Goal: Task Accomplishment & Management: Manage account settings

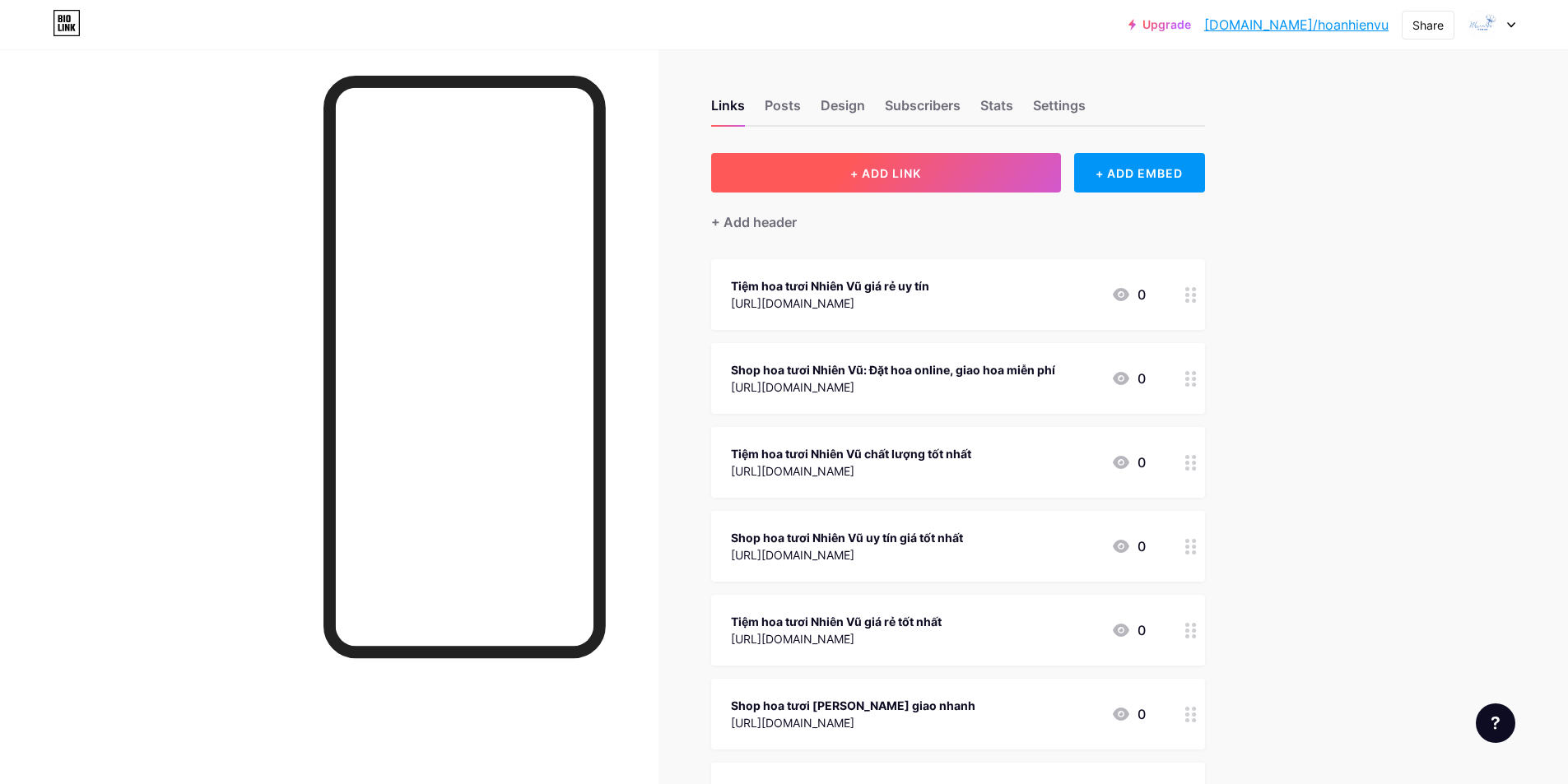
click at [941, 185] on button "+ ADD LINK" at bounding box center [886, 172] width 350 height 39
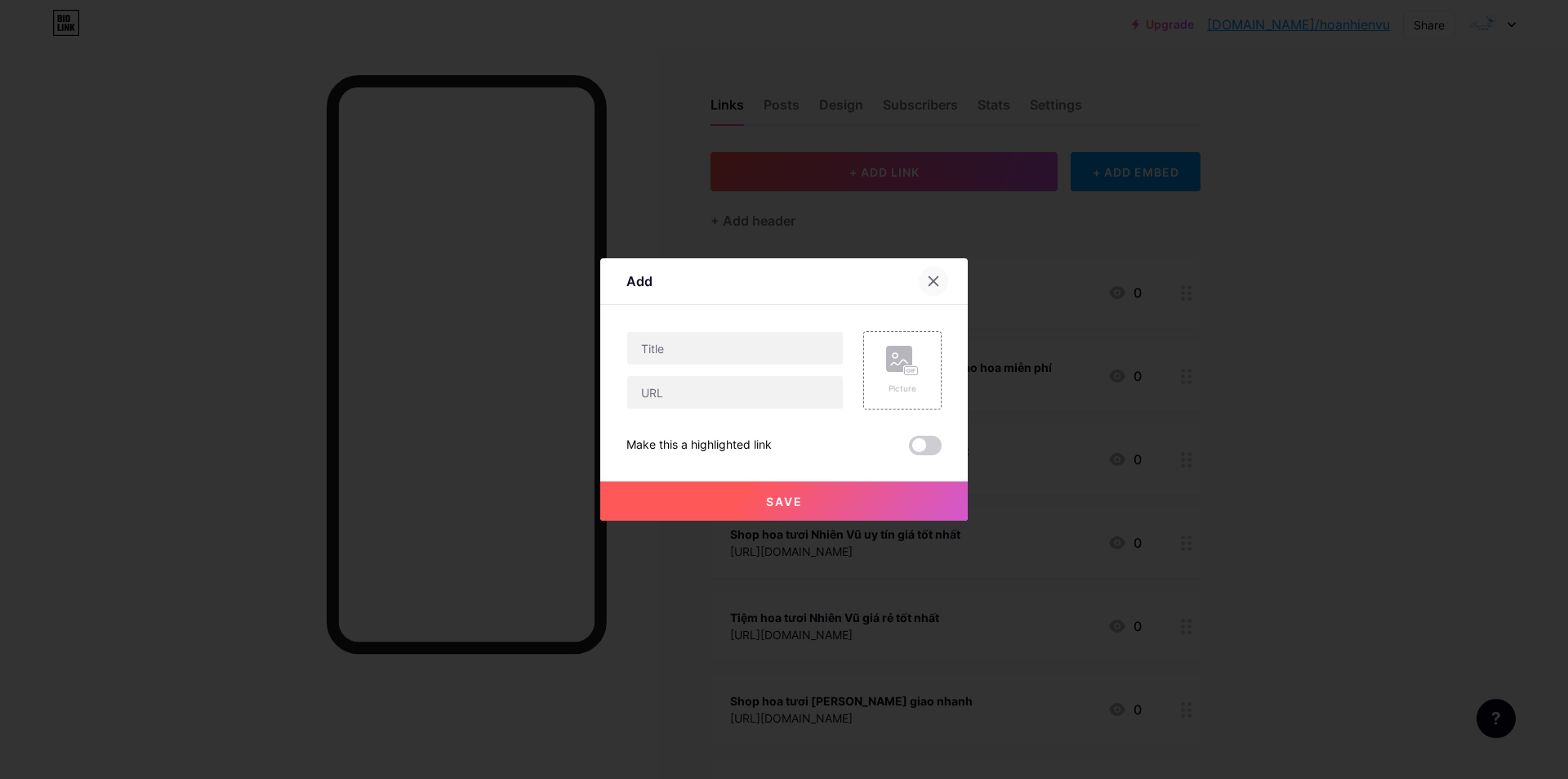
click at [938, 281] on icon at bounding box center [933, 280] width 13 height 13
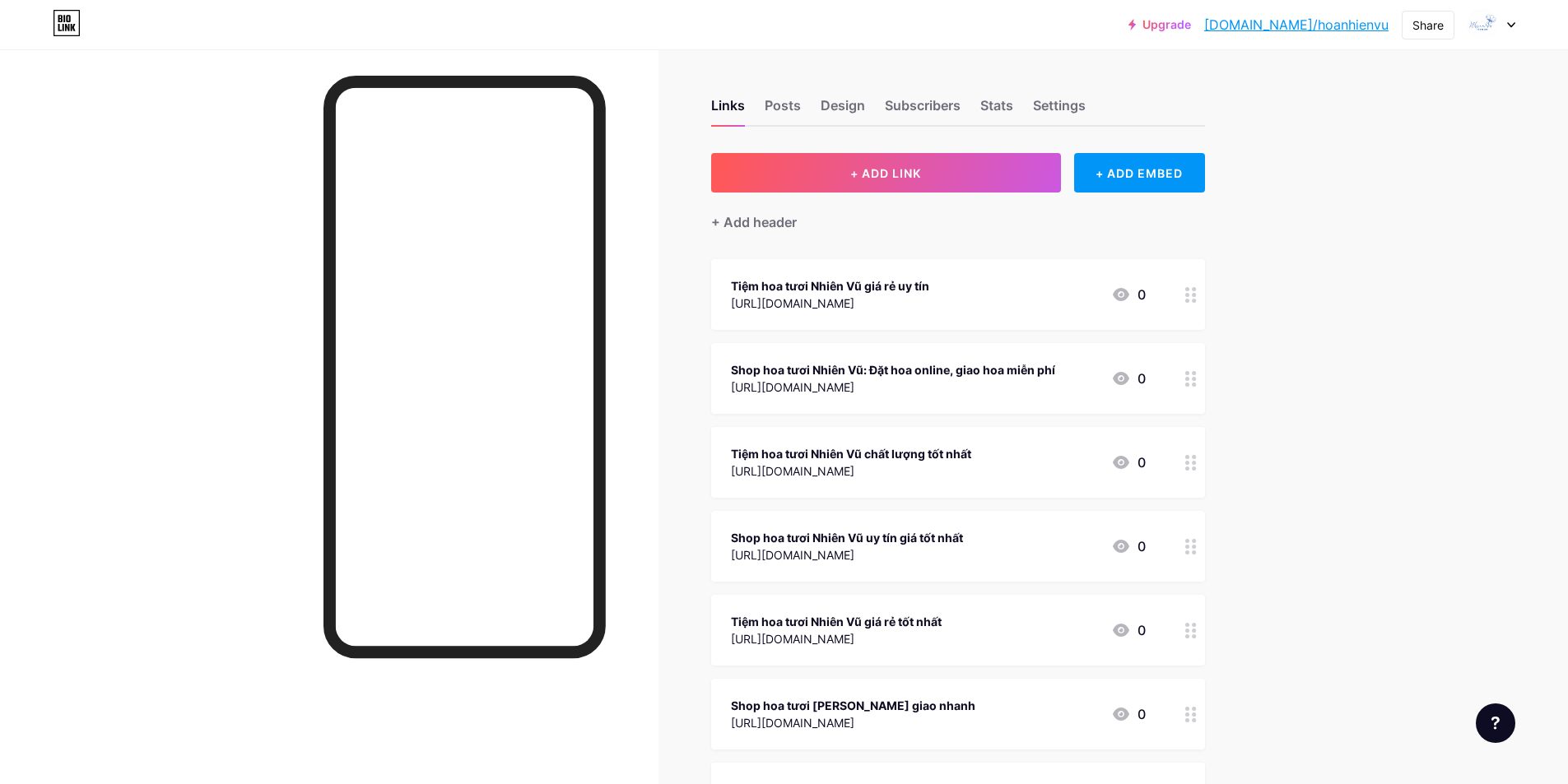
click at [1335, 20] on link "[DOMAIN_NAME]/hoanhienvu" at bounding box center [1296, 24] width 184 height 20
click at [827, 158] on button "+ ADD LINK" at bounding box center [886, 172] width 350 height 39
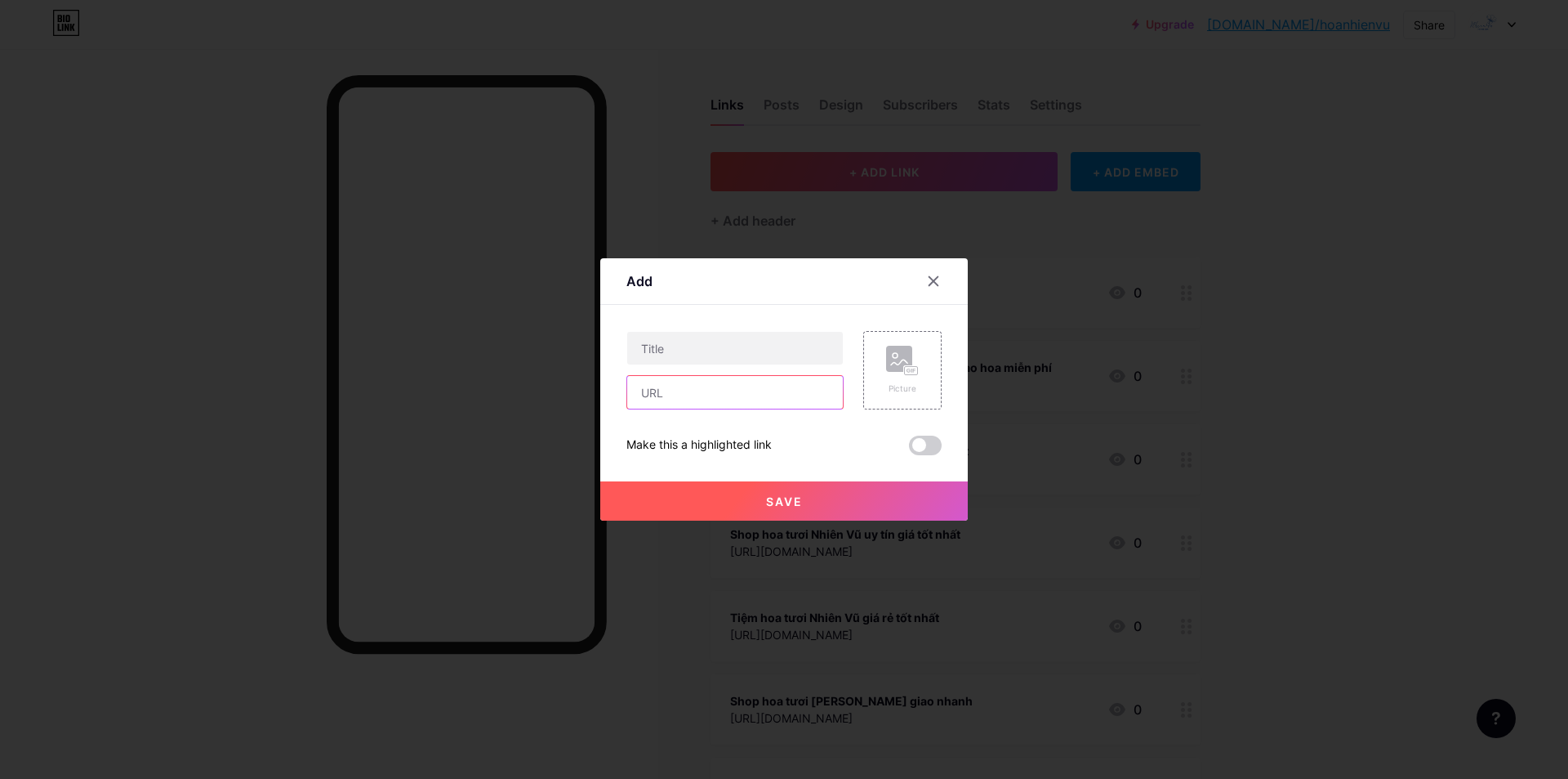
click at [661, 389] on input "text" at bounding box center [736, 392] width 216 height 33
paste input "[URL][DOMAIN_NAME]"
type input "[URL][DOMAIN_NAME]"
click at [682, 341] on input "text" at bounding box center [736, 348] width 216 height 33
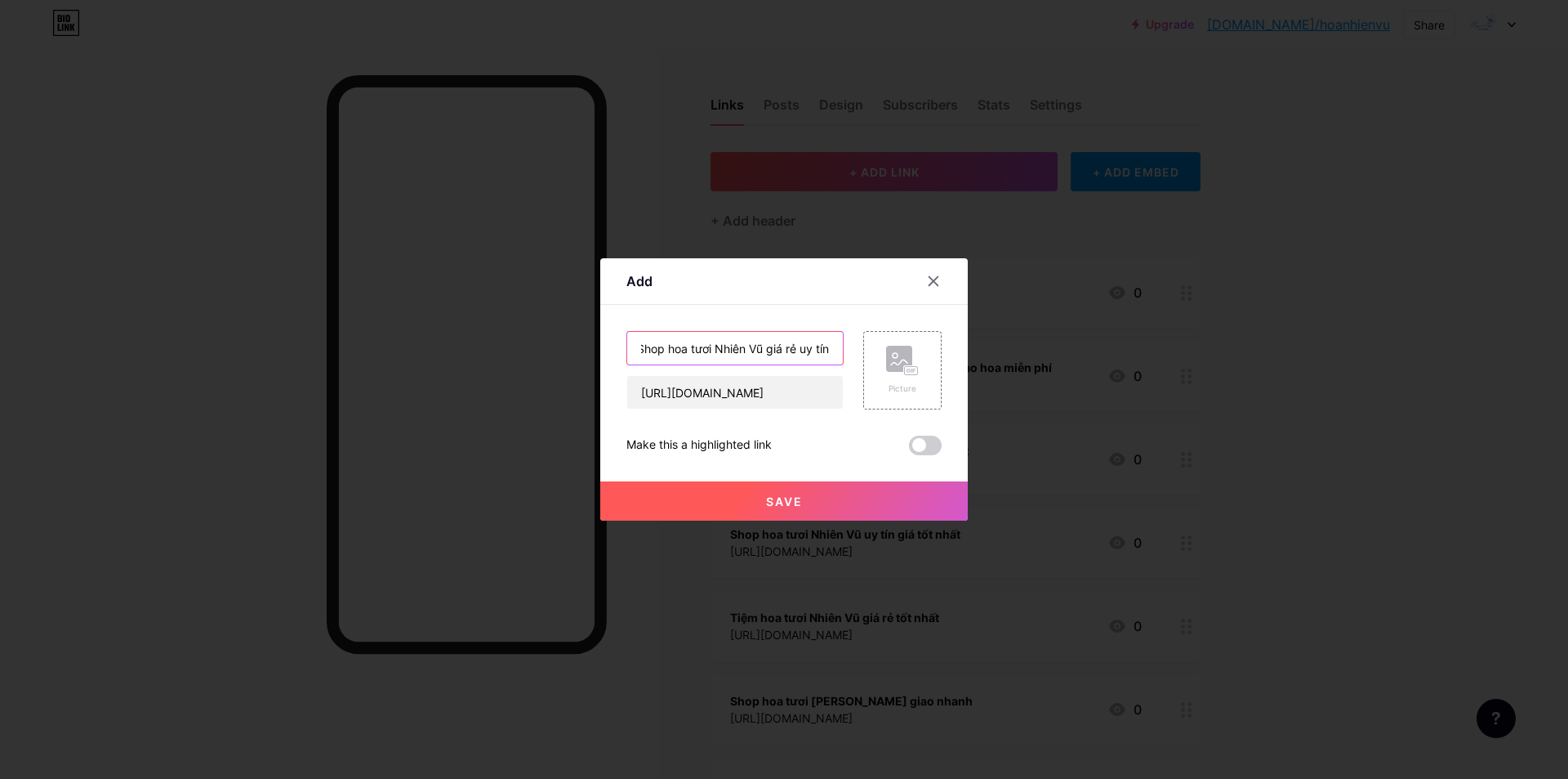
type input "Shop hoa tươi Nhiên Vũ giá rẻ uy tín"
click at [751, 495] on button "Save" at bounding box center [784, 500] width 368 height 39
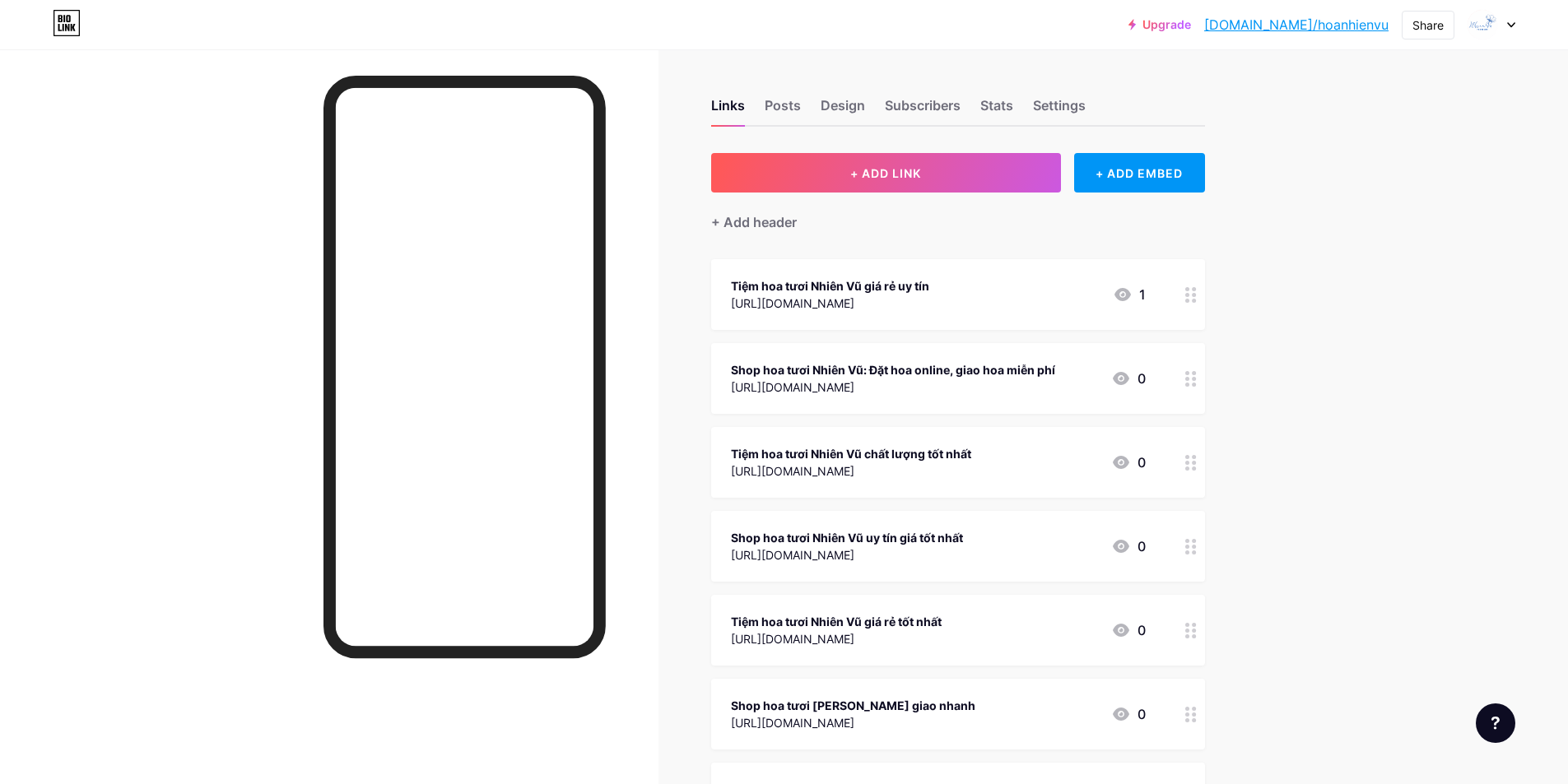
click at [892, 144] on div "Links Posts Design Subscribers Stats Settings + ADD LINK + ADD EMBED + Add head…" at bounding box center [637, 747] width 1274 height 1395
click at [881, 162] on button "+ ADD LINK" at bounding box center [886, 172] width 350 height 39
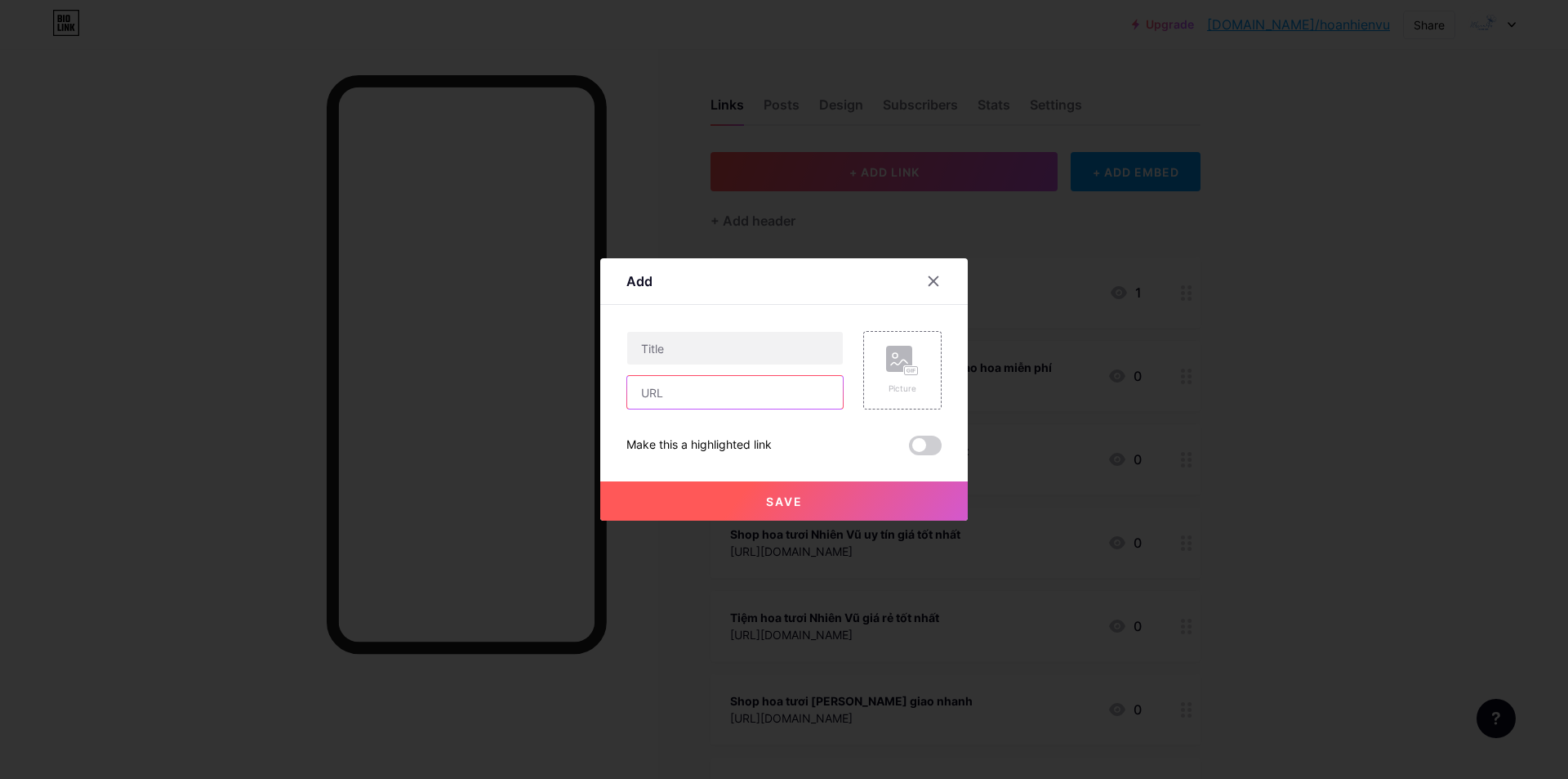
click at [731, 405] on input "text" at bounding box center [736, 392] width 216 height 33
paste input "[URL][DOMAIN_NAME]"
type input "[URL][DOMAIN_NAME]"
click at [689, 356] on input "text" at bounding box center [736, 348] width 216 height 33
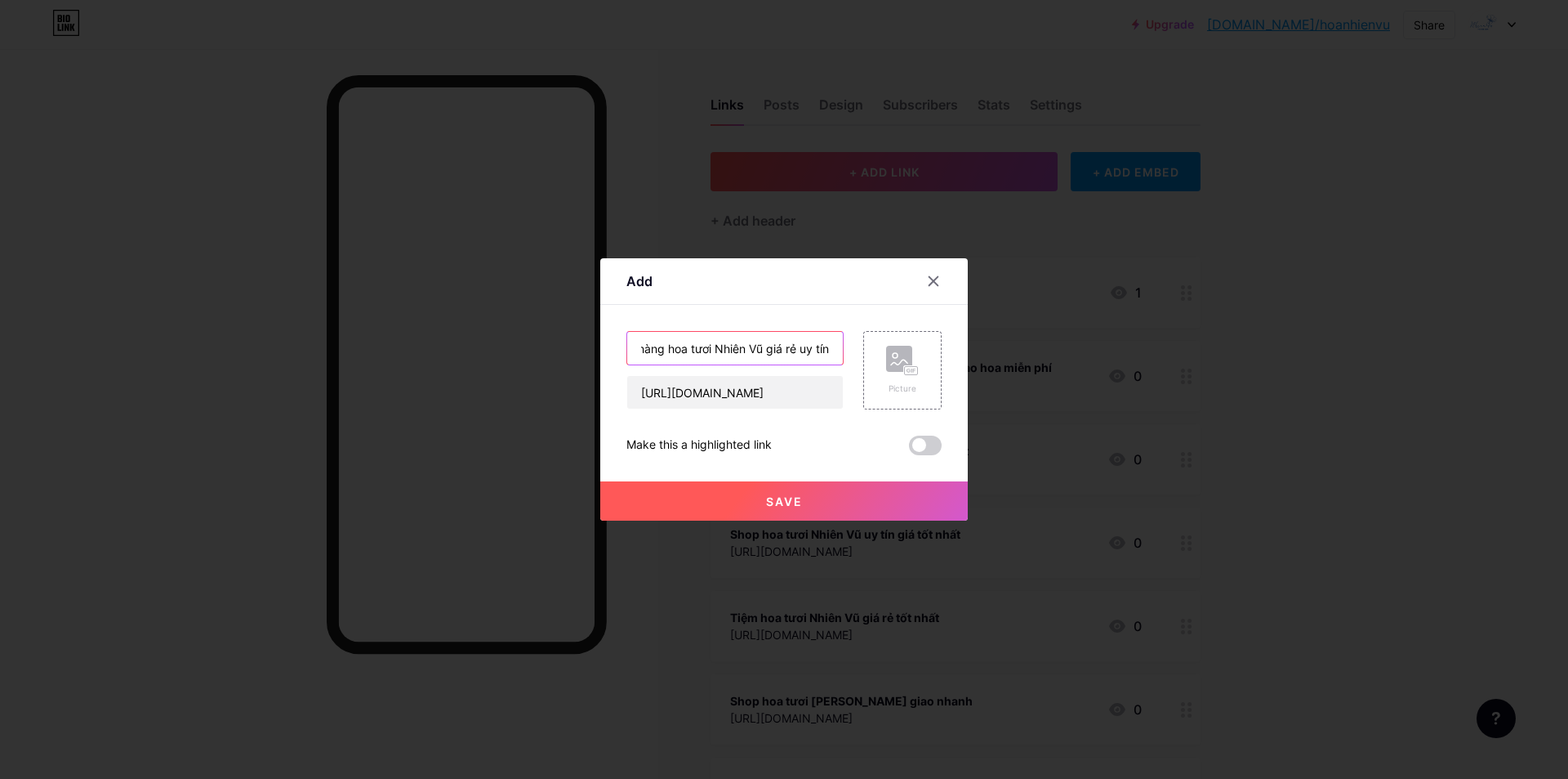
type input "Cửa hàng hoa tươi Nhiên Vũ giá rẻ uy tín"
click at [802, 515] on button "Save" at bounding box center [784, 500] width 368 height 39
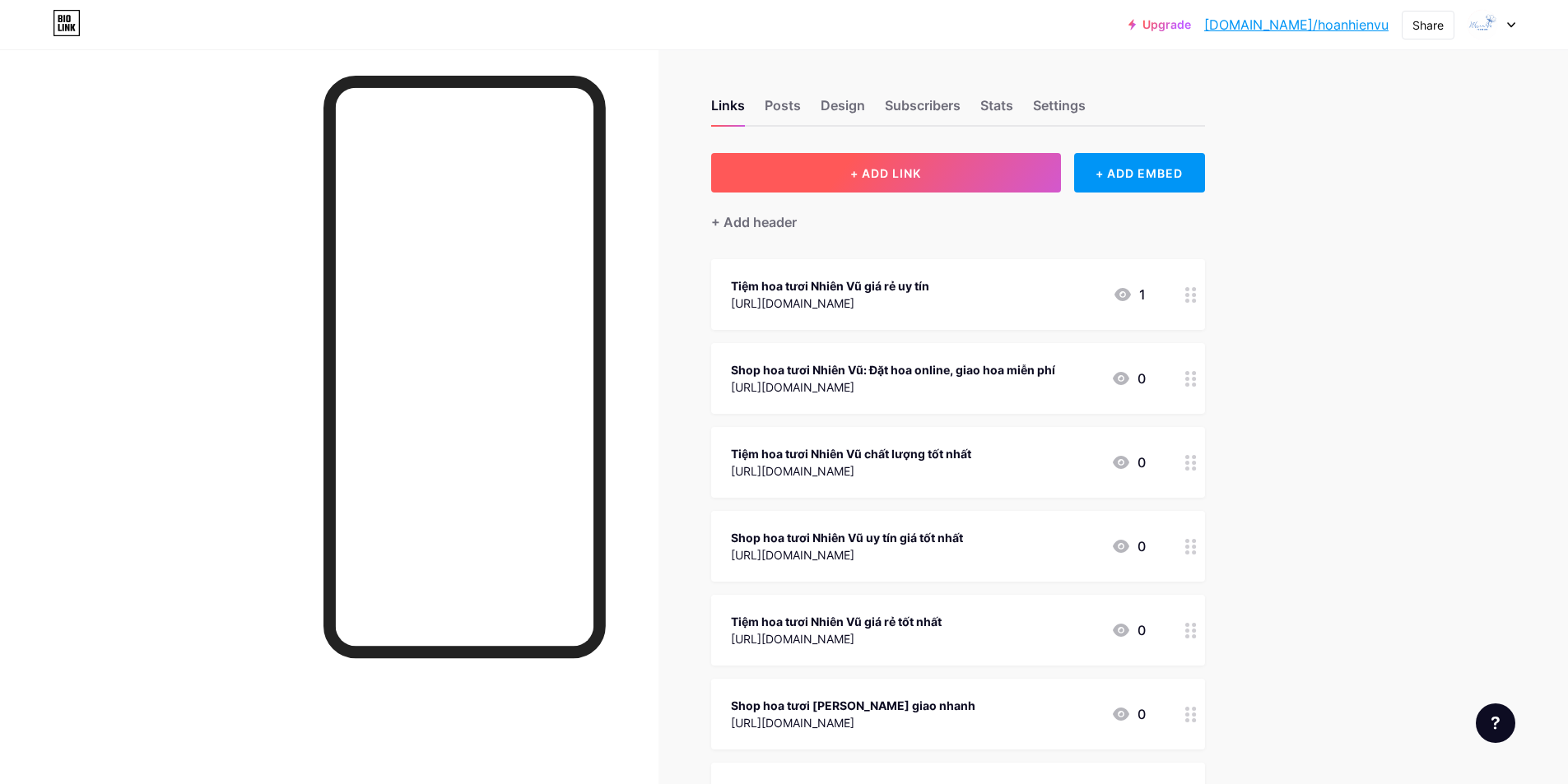
click at [951, 160] on button "+ ADD LINK" at bounding box center [886, 172] width 350 height 39
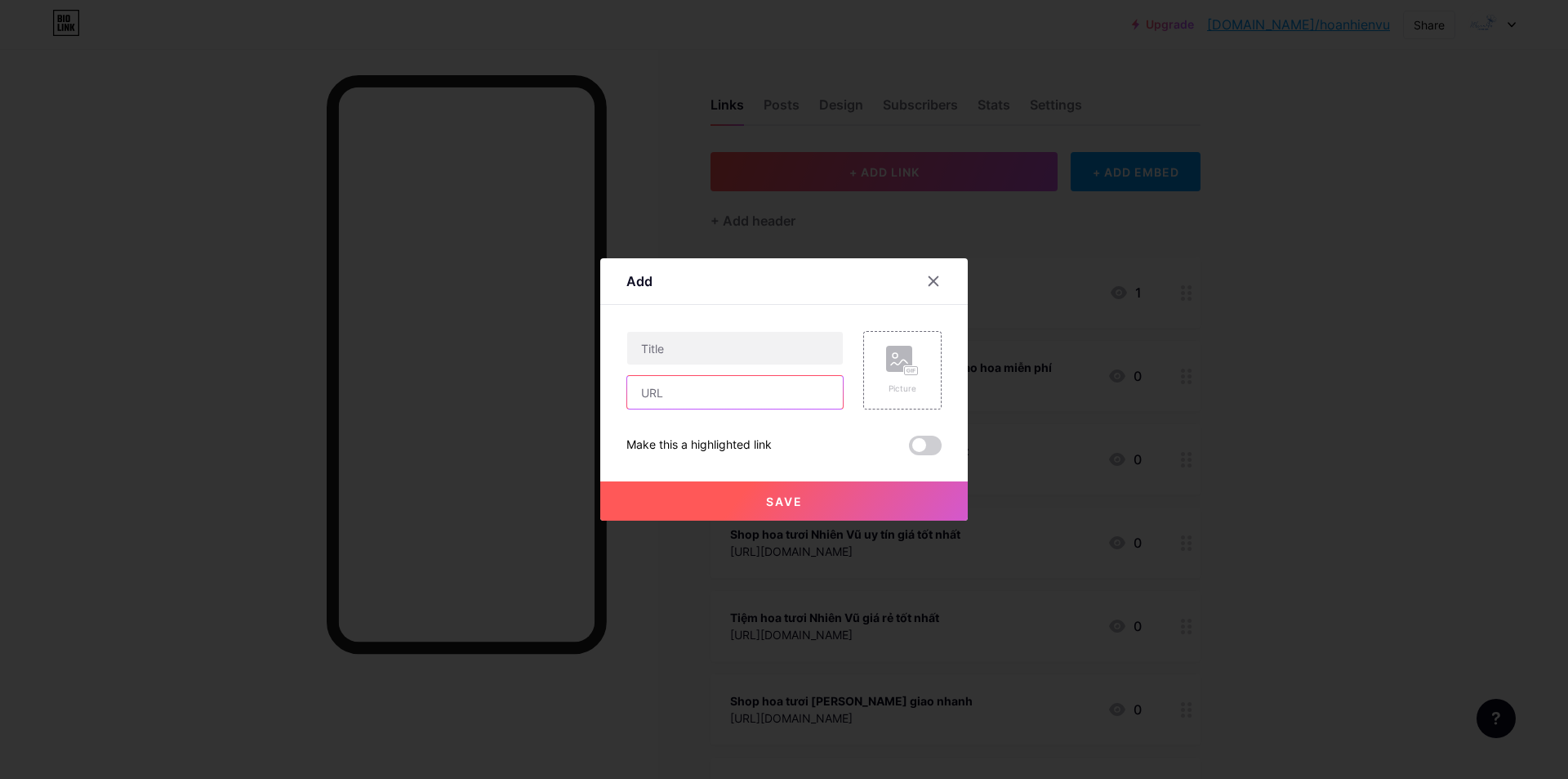
click at [661, 401] on input "text" at bounding box center [736, 392] width 216 height 33
paste input "[URL][DOMAIN_NAME]"
type input "[URL][DOMAIN_NAME]"
click at [681, 347] on input "text" at bounding box center [736, 348] width 216 height 33
type input "Shop hoa tươi Nhiên Vũ uy tín nhất"
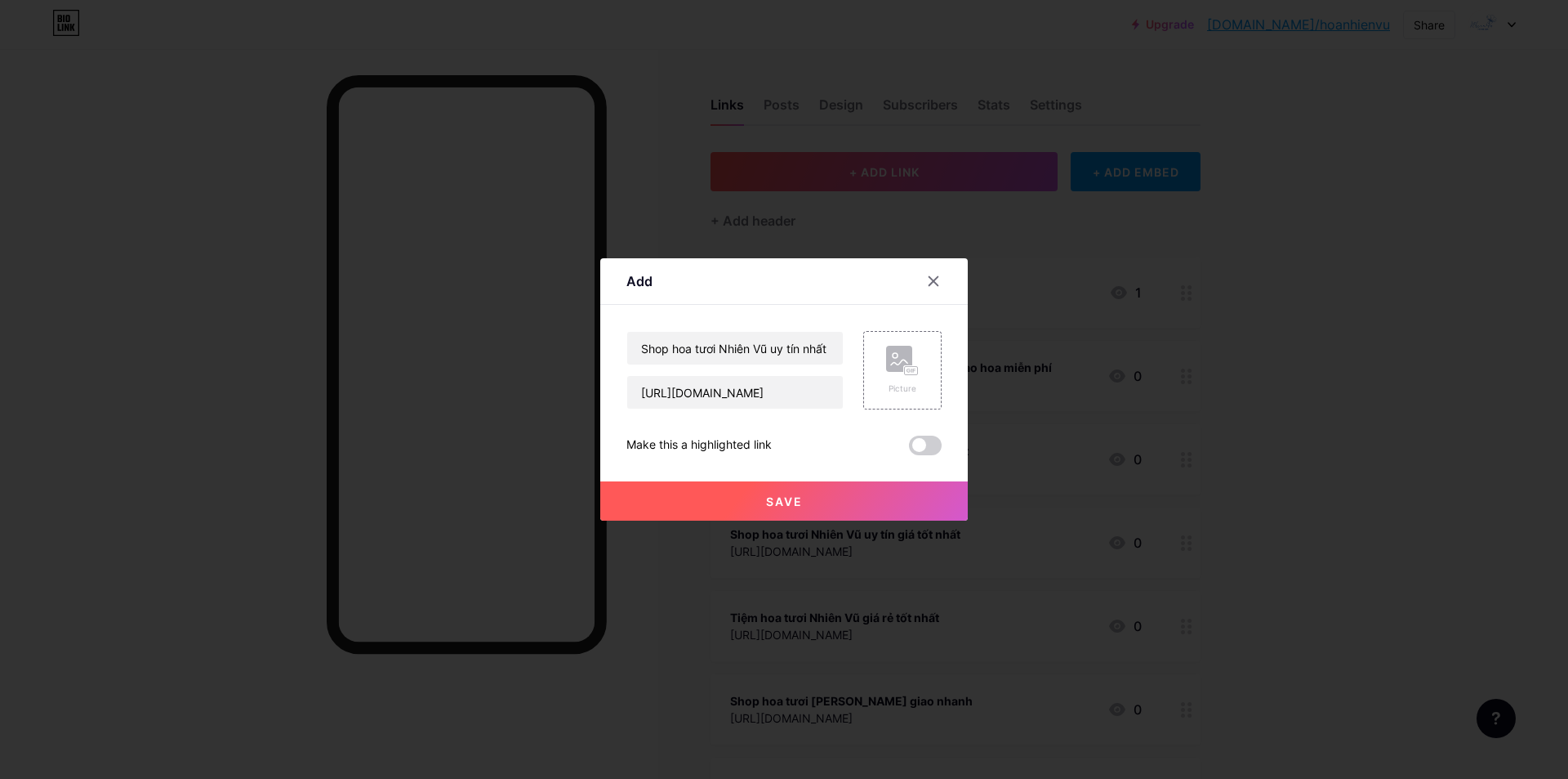
click at [730, 501] on button "Save" at bounding box center [784, 500] width 368 height 39
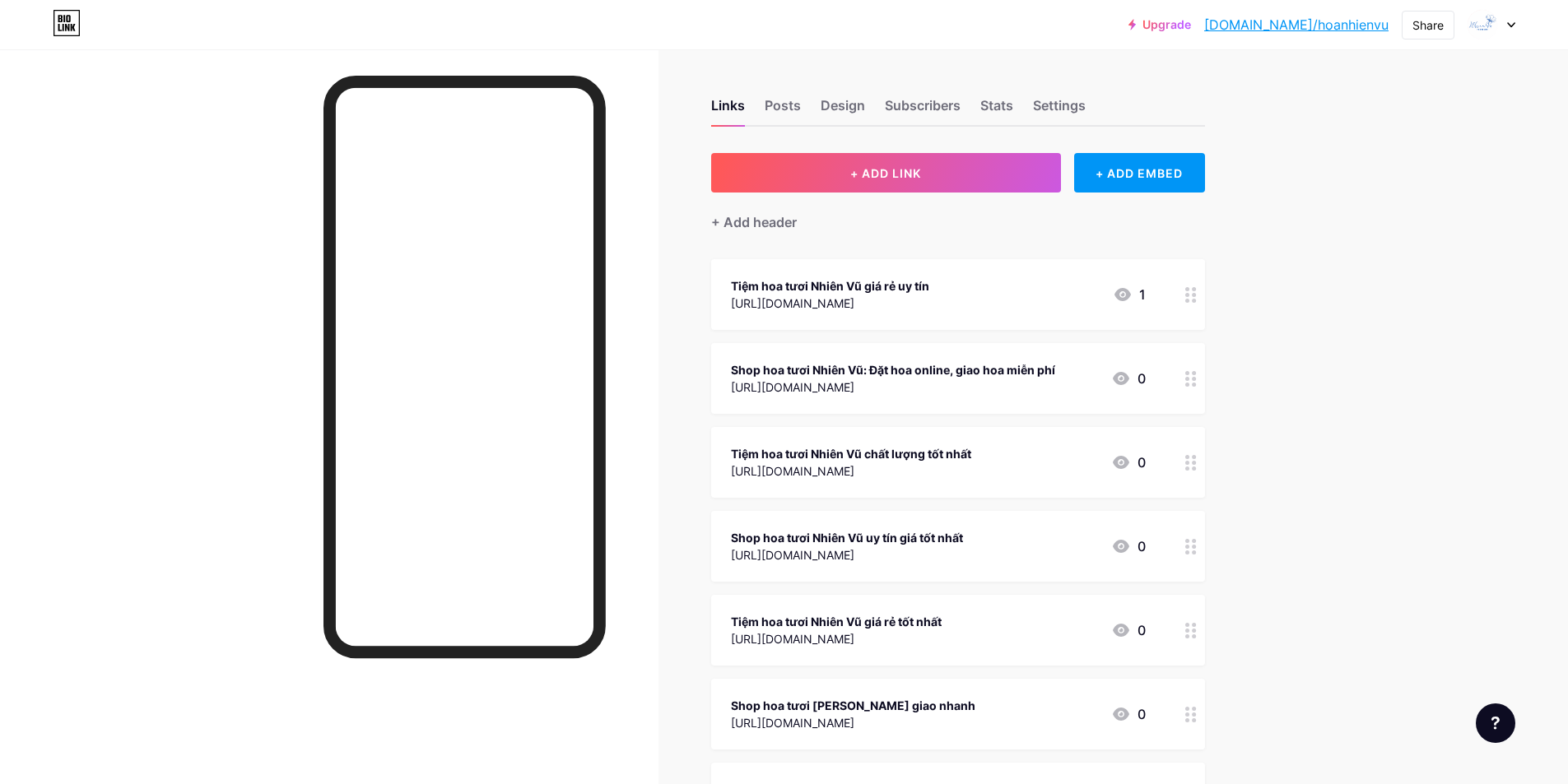
click at [932, 172] on button "+ ADD LINK" at bounding box center [886, 172] width 350 height 39
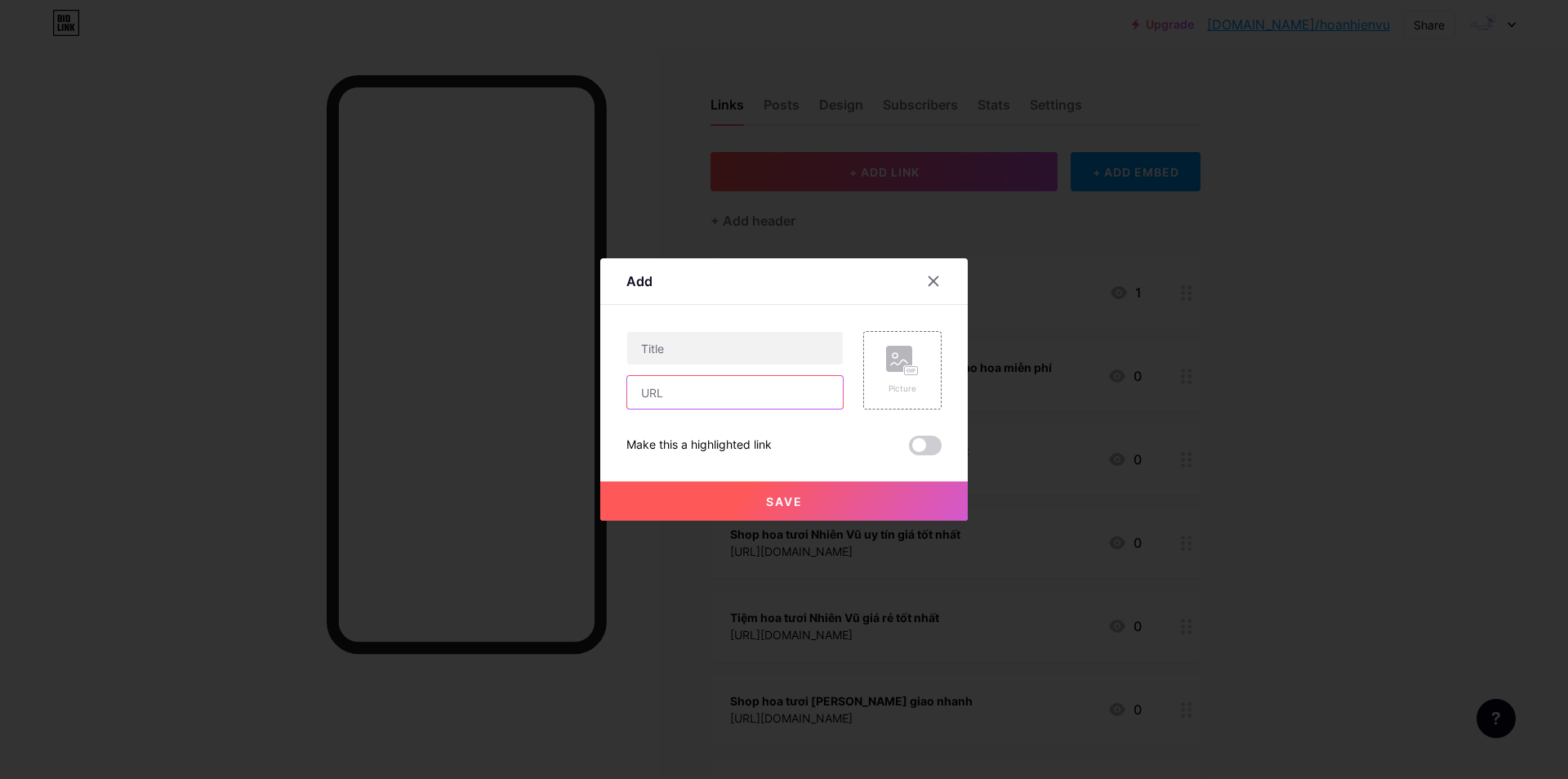
click at [660, 405] on input "text" at bounding box center [736, 392] width 216 height 33
paste input "[URL][DOMAIN_NAME]"
type input "[URL][DOMAIN_NAME]"
click at [687, 349] on input "text" at bounding box center [736, 348] width 216 height 33
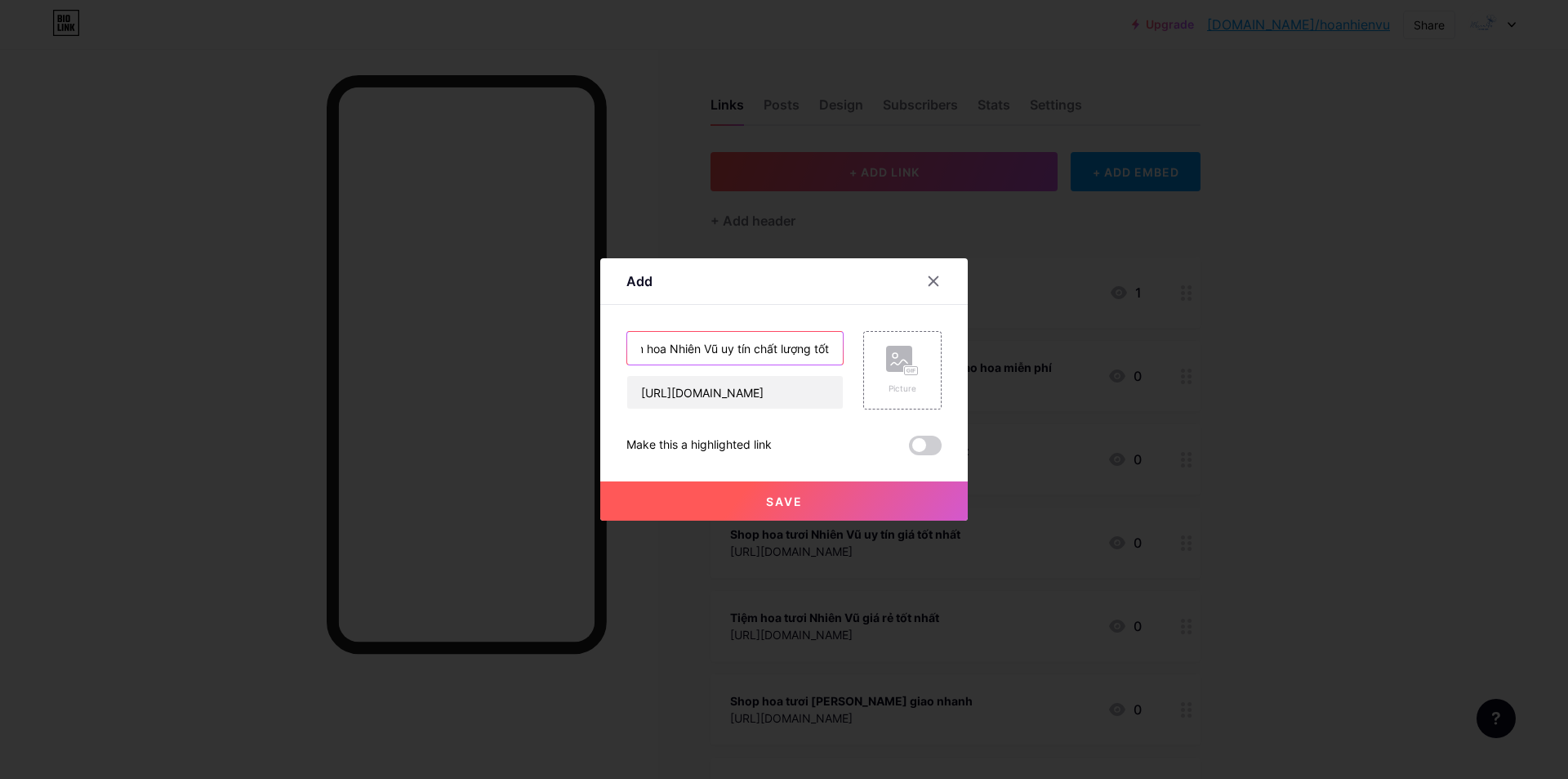
scroll to position [0, 29]
type input "Tiệm hoa Nhiên Vũ uy tín chất lượng tốt"
click at [712, 502] on button "Save" at bounding box center [784, 500] width 368 height 39
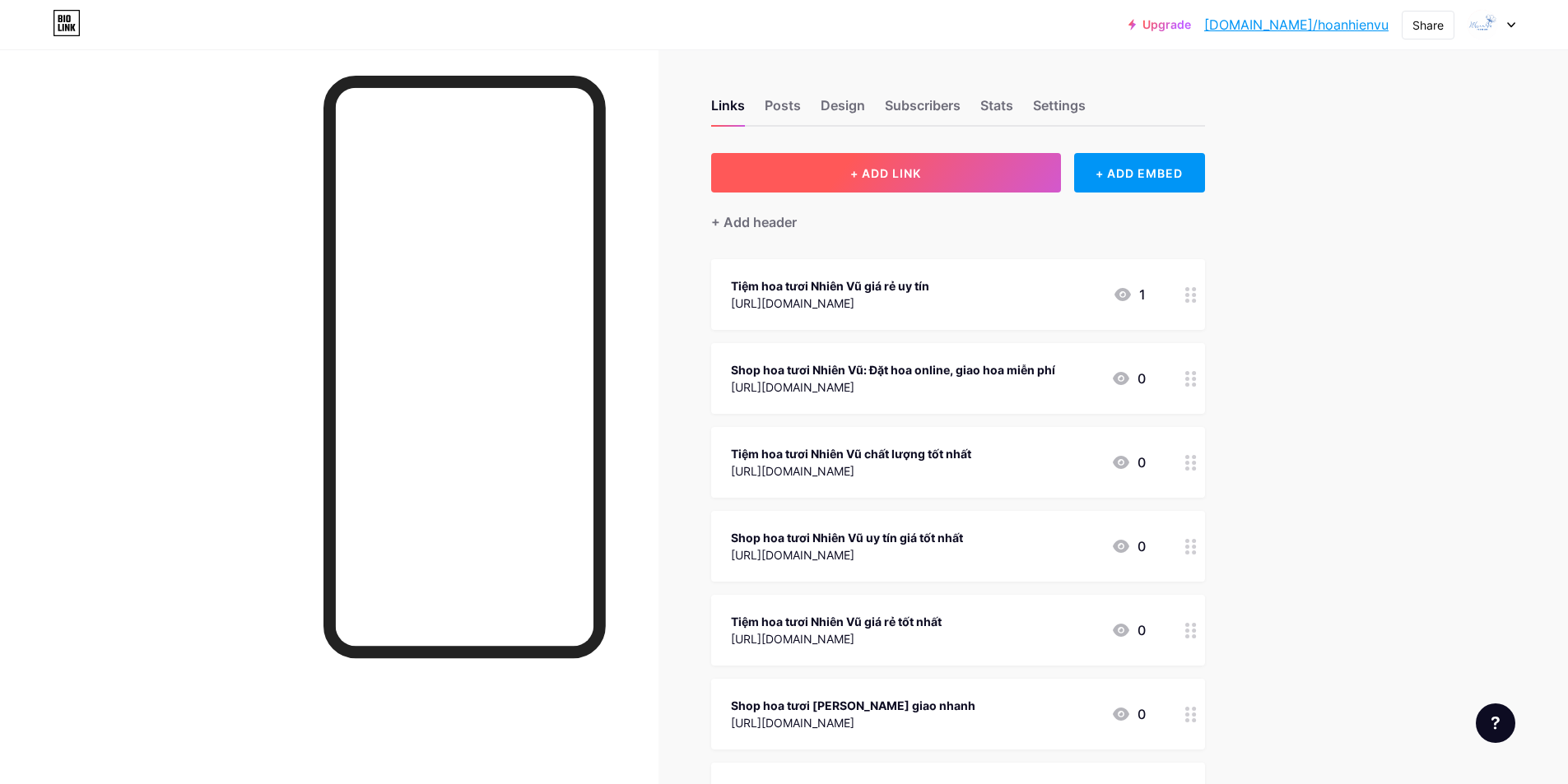
click at [869, 178] on span "+ ADD LINK" at bounding box center [885, 173] width 71 height 14
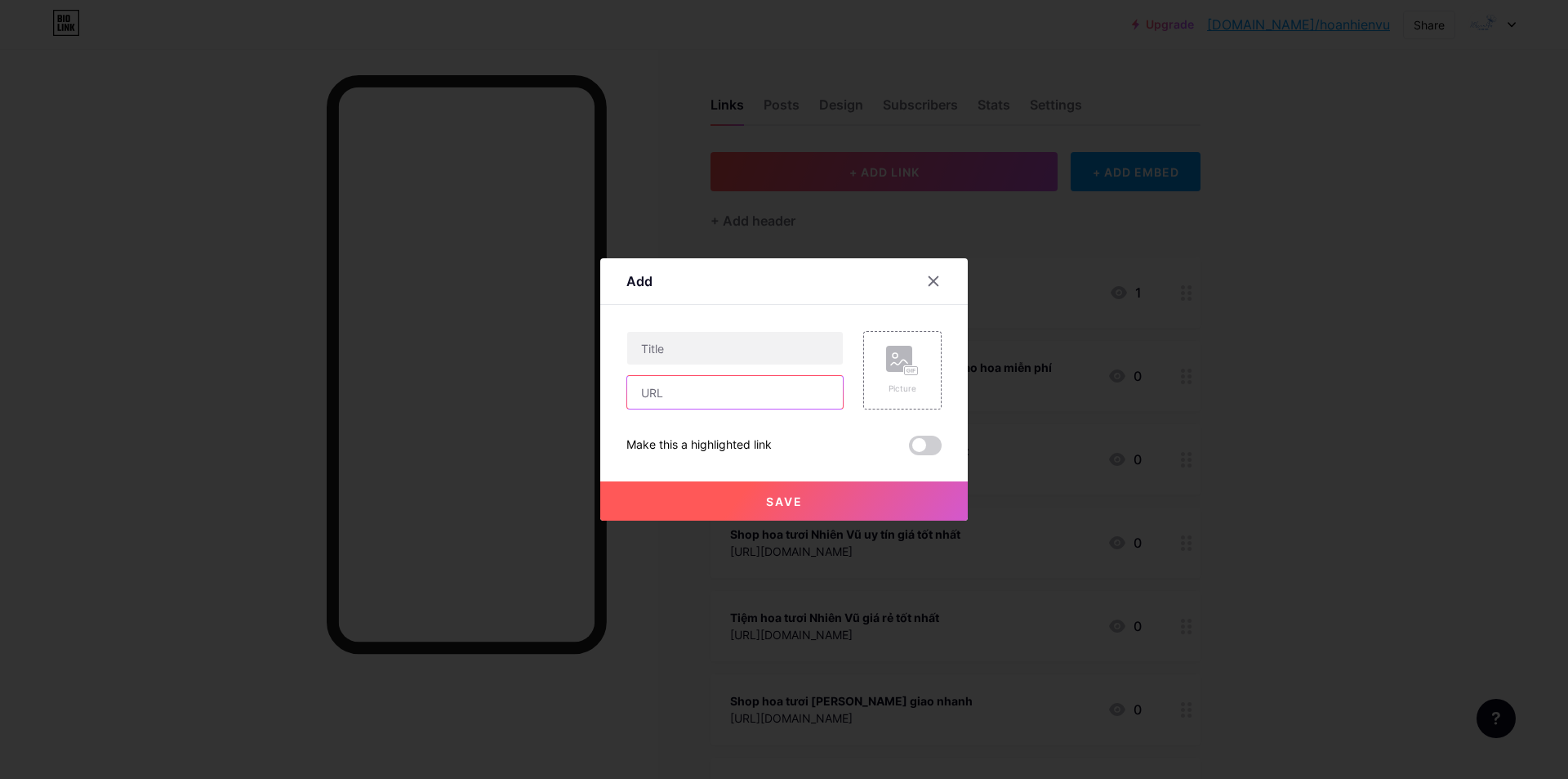
click at [709, 405] on input "text" at bounding box center [736, 392] width 216 height 33
paste input "[URL][DOMAIN_NAME]"
type input "[URL][DOMAIN_NAME]"
click at [685, 344] on input "text" at bounding box center [736, 348] width 216 height 33
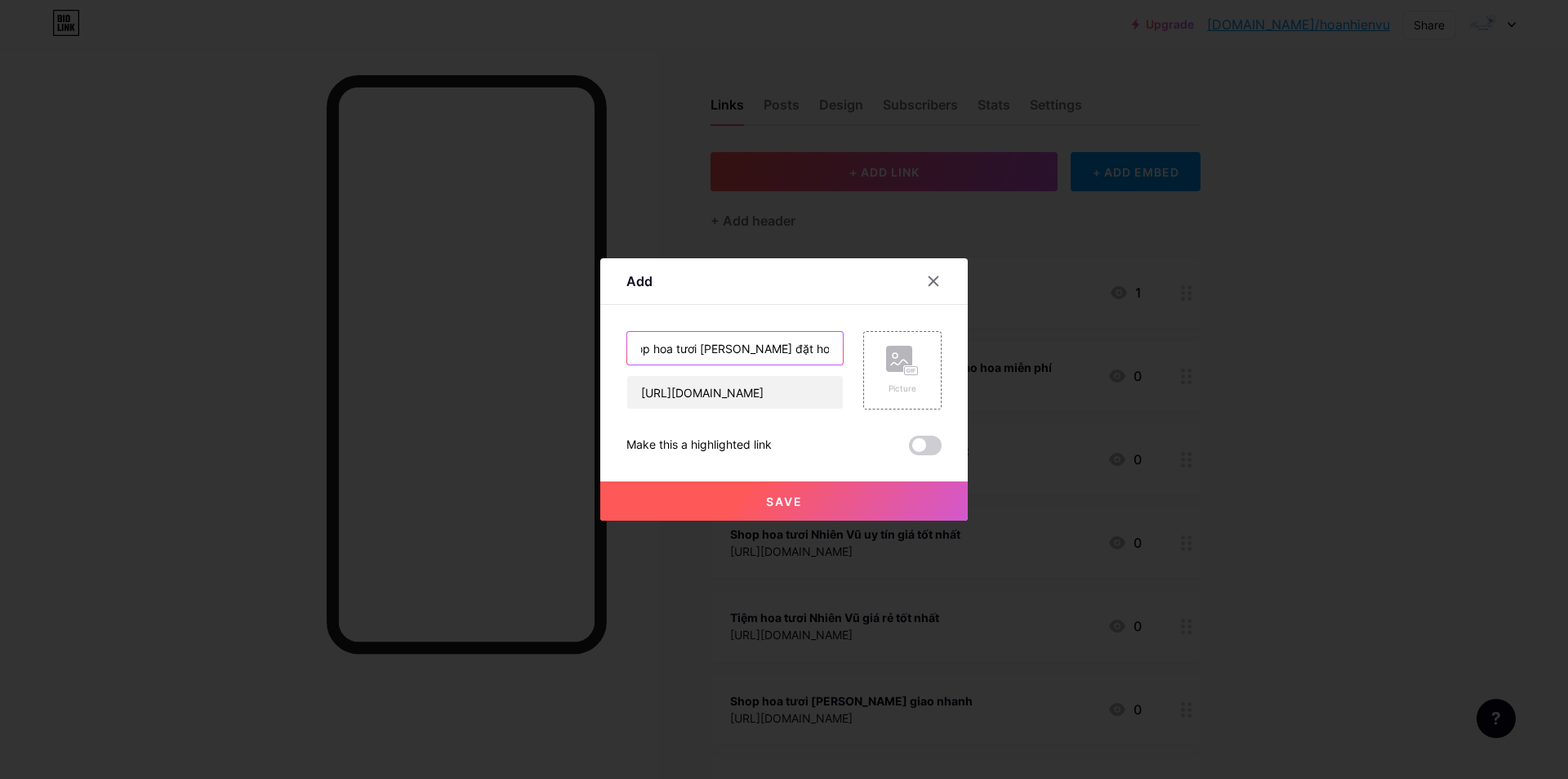
type input "Shop hoa tươi [PERSON_NAME] đặt hoa online"
click at [720, 503] on button "Save" at bounding box center [784, 500] width 368 height 39
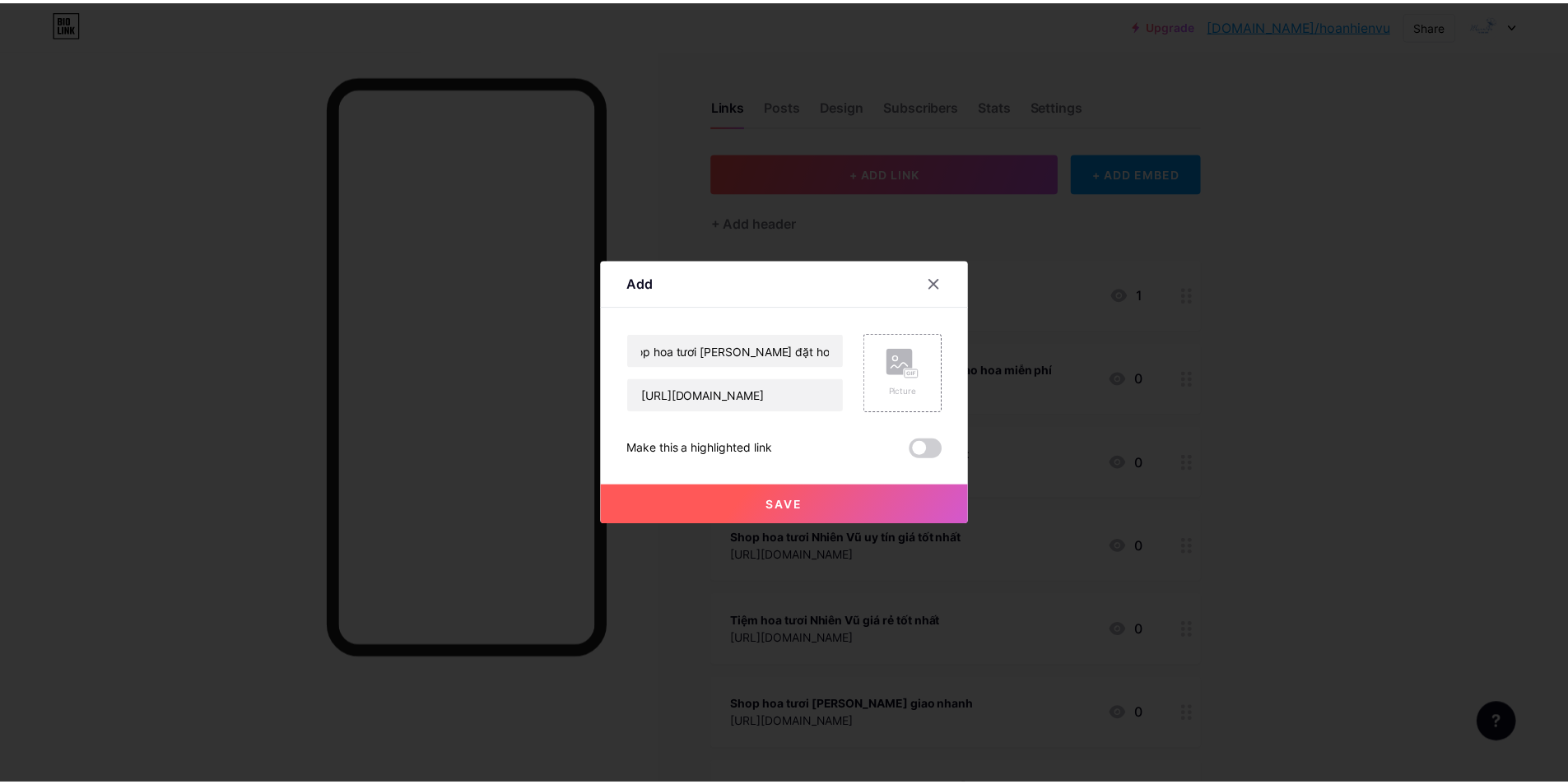
scroll to position [0, 0]
